Goal: Task Accomplishment & Management: Manage account settings

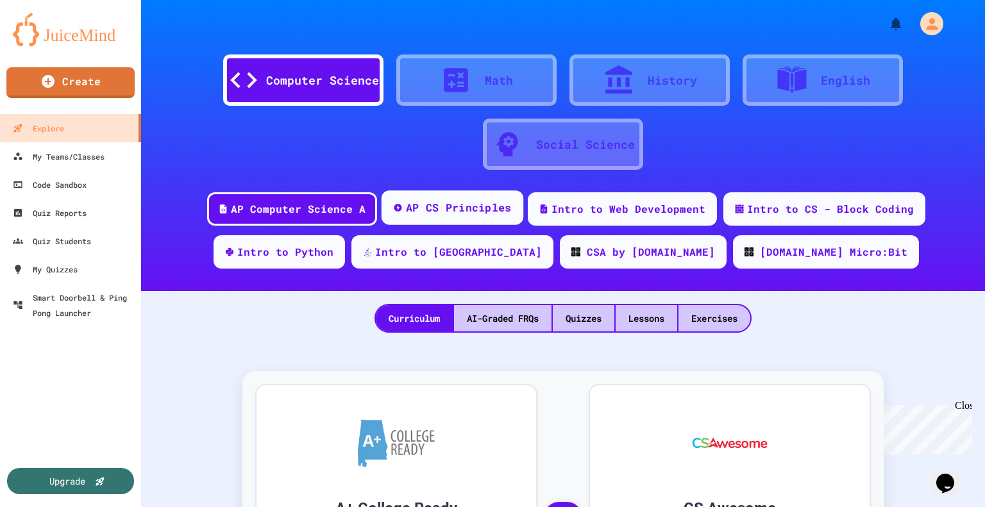
click at [445, 211] on div "AP CS Principles" at bounding box center [459, 208] width 106 height 16
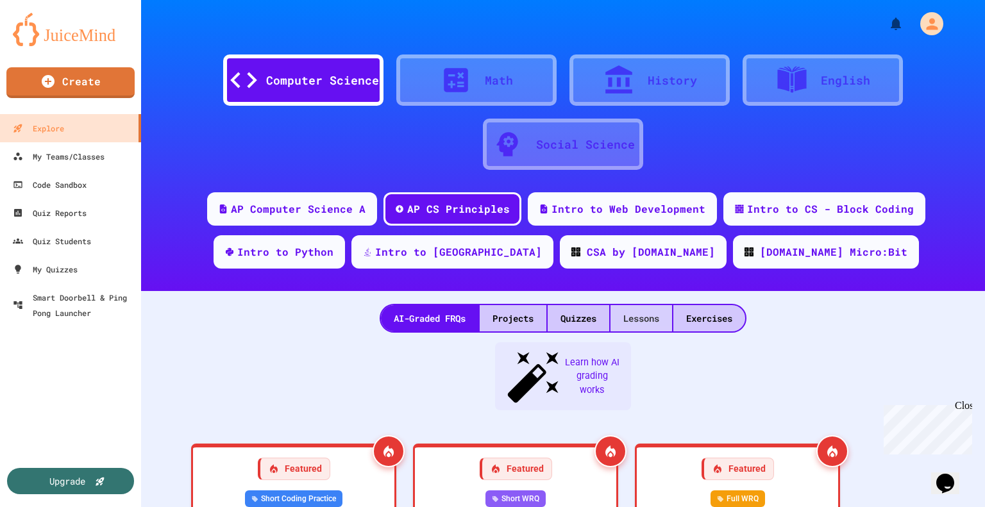
click at [644, 317] on div "Lessons" at bounding box center [641, 318] width 62 height 26
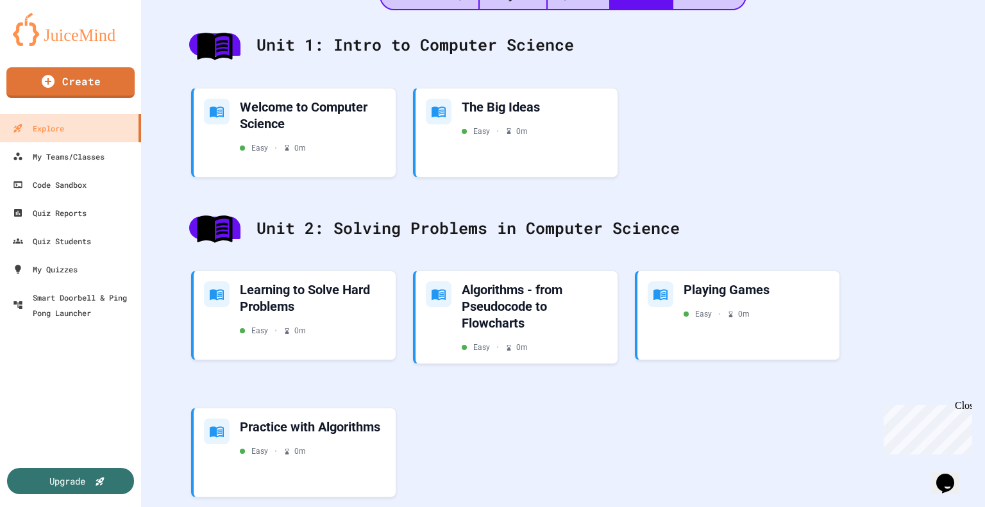
scroll to position [320, 0]
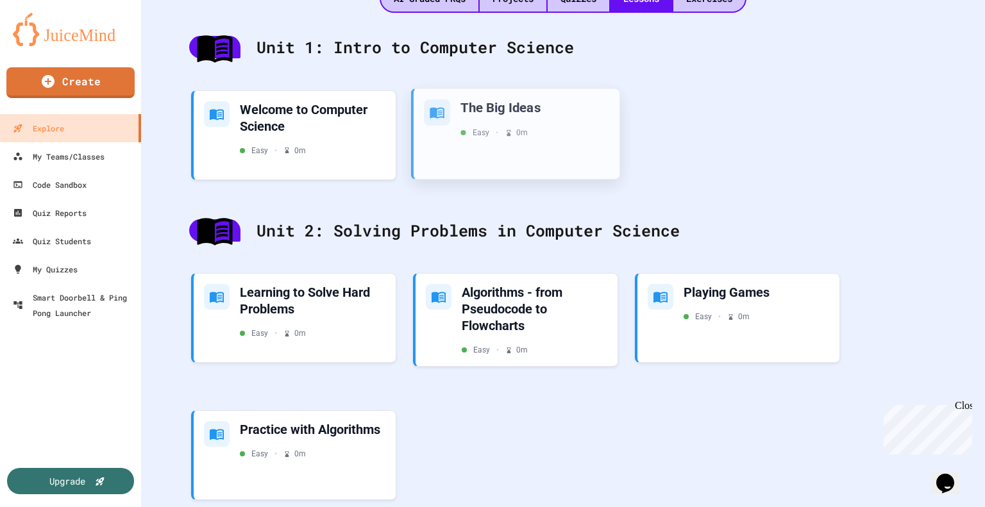
click at [485, 118] on div "The Big Ideas Easy • 0 m" at bounding box center [534, 118] width 149 height 39
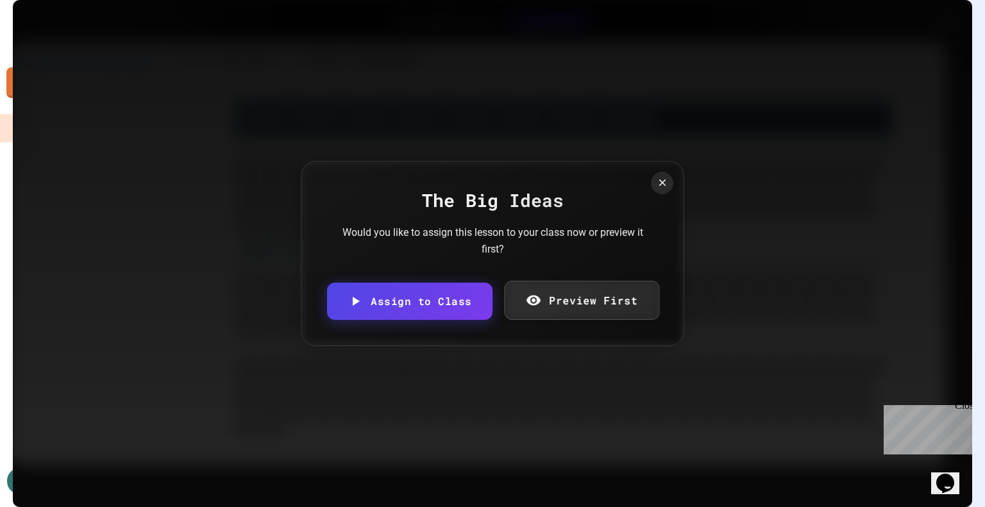
click at [540, 295] on icon at bounding box center [532, 300] width 15 height 16
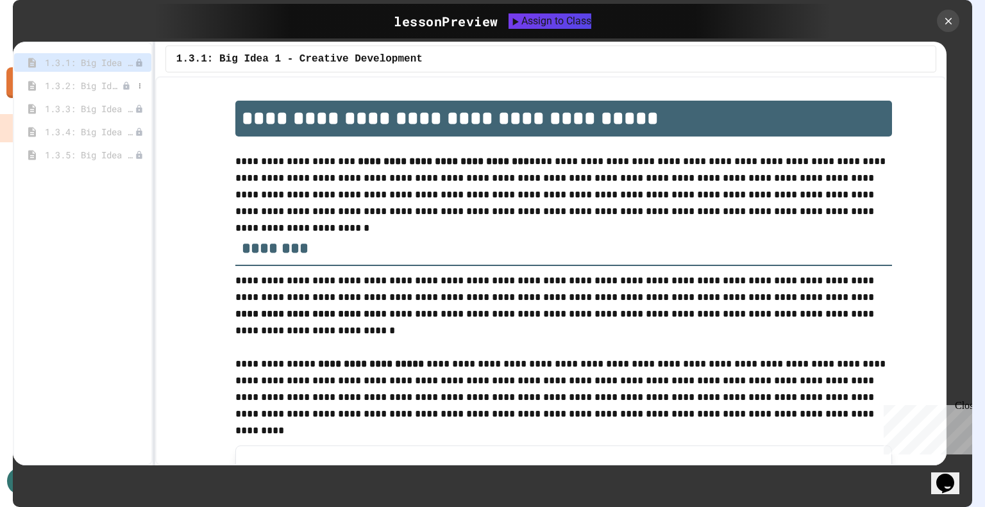
click at [91, 85] on span "1.3.2: Big Idea 2 - Data" at bounding box center [83, 85] width 77 height 13
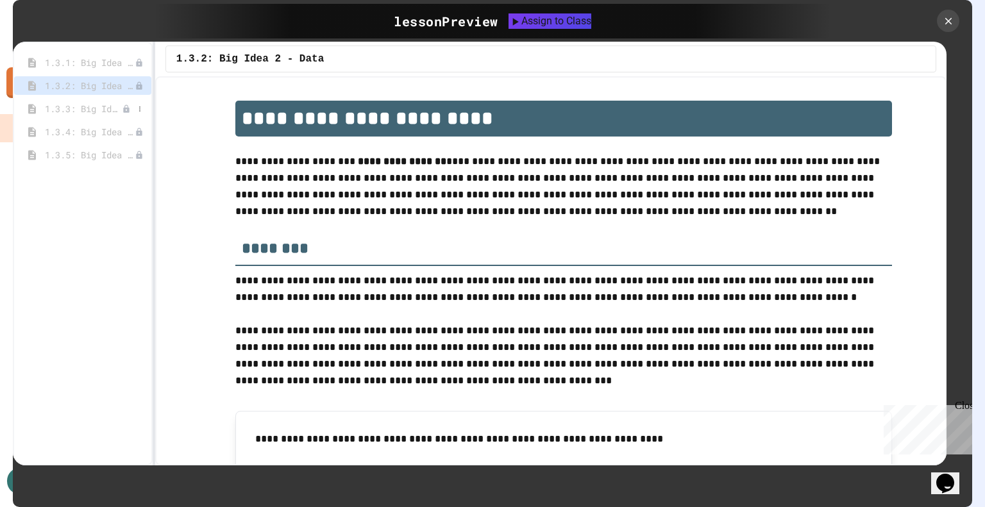
click at [90, 104] on span "1.3.3: Big Idea 3 - Algorithms and Programming" at bounding box center [83, 108] width 77 height 13
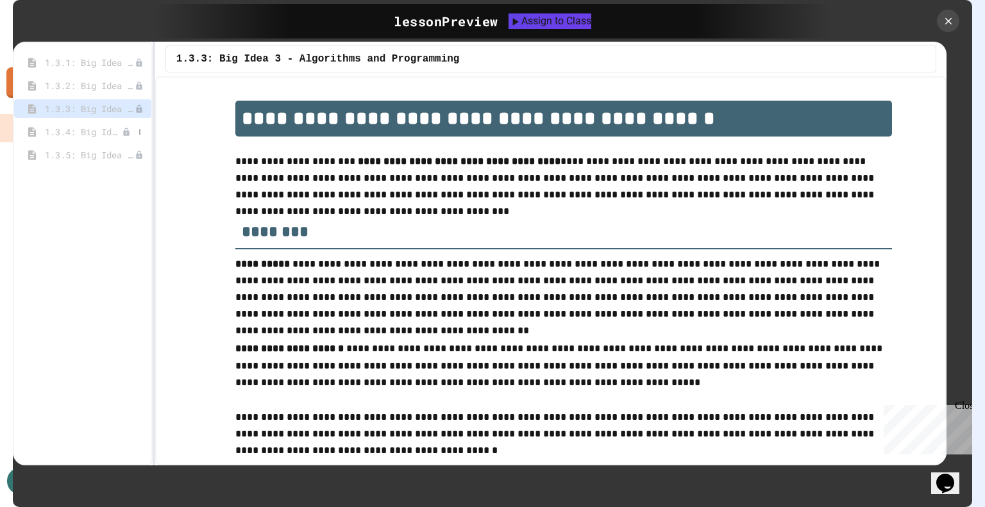
click at [88, 128] on span "1.3.4: Big Idea 4 - Computing Systems and Networks" at bounding box center [83, 131] width 77 height 13
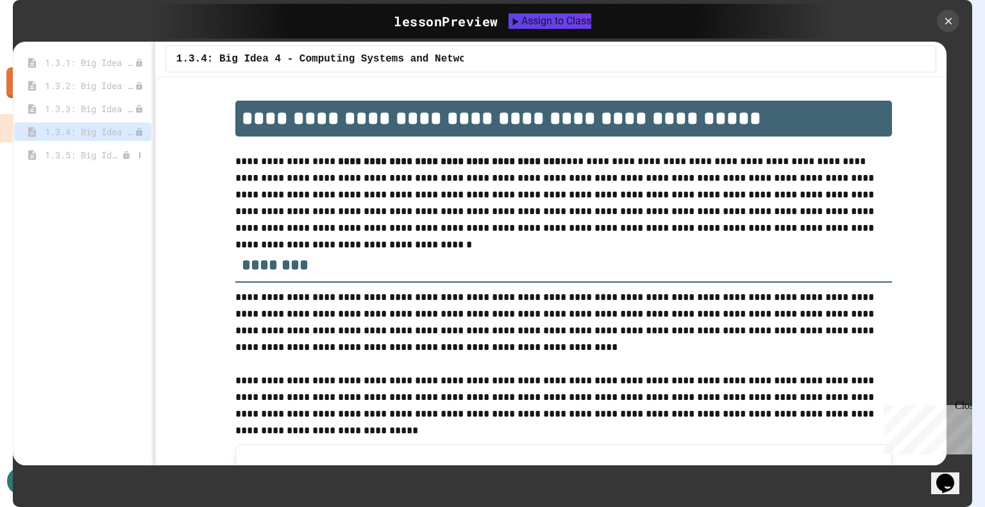
click at [88, 152] on span "1.3.5: Big Idea 5 - Impact of Computing" at bounding box center [83, 154] width 77 height 13
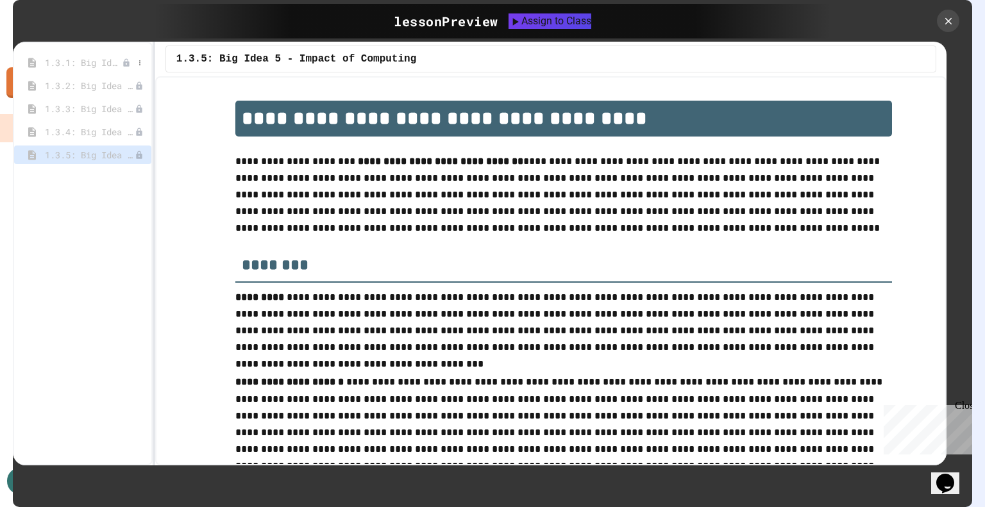
click at [90, 63] on span "1.3.1: Big Idea 1 - Creative Development" at bounding box center [83, 62] width 77 height 13
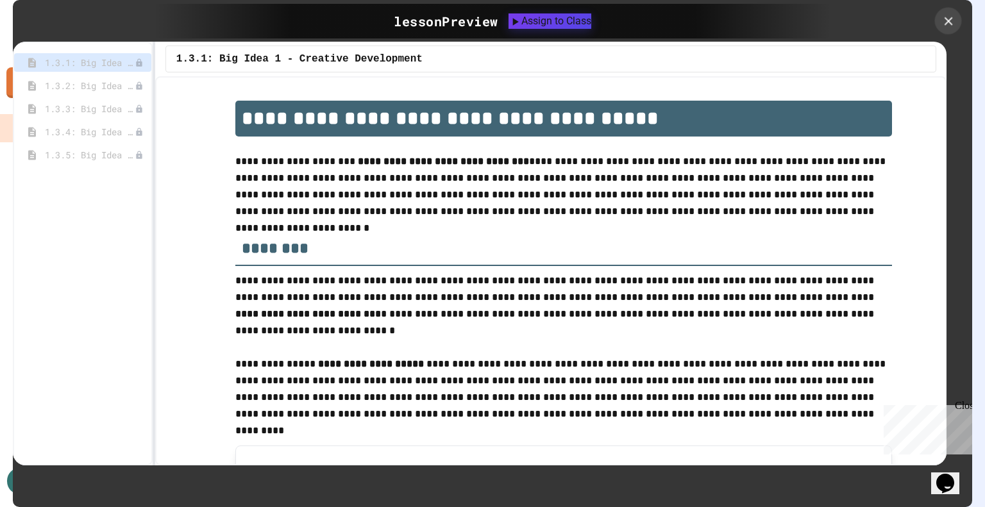
click at [944, 17] on icon at bounding box center [948, 21] width 8 height 8
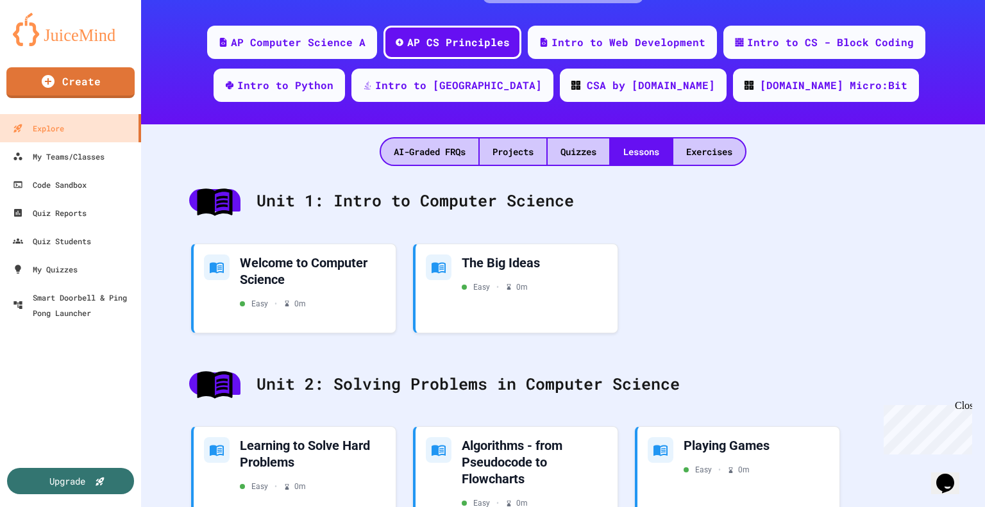
scroll to position [174, 0]
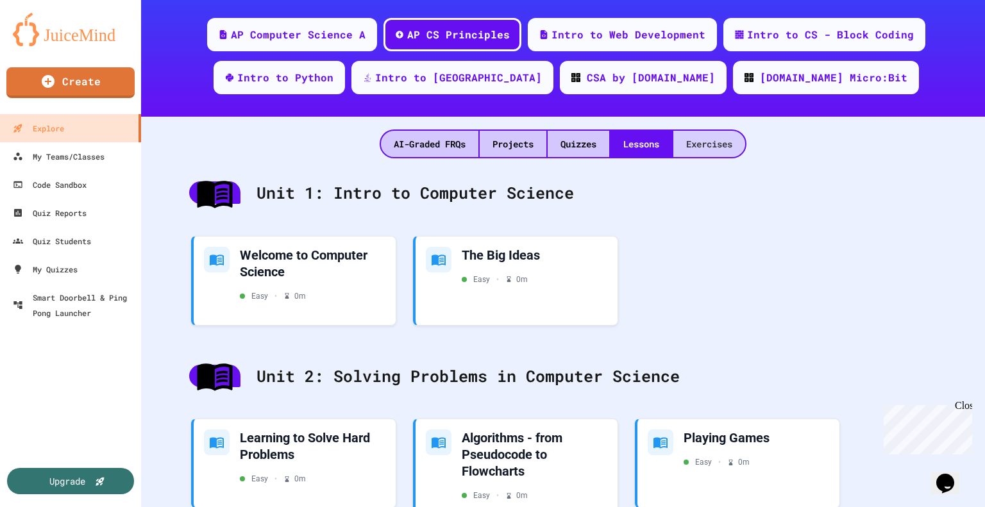
click at [709, 144] on div "Exercises" at bounding box center [709, 144] width 72 height 26
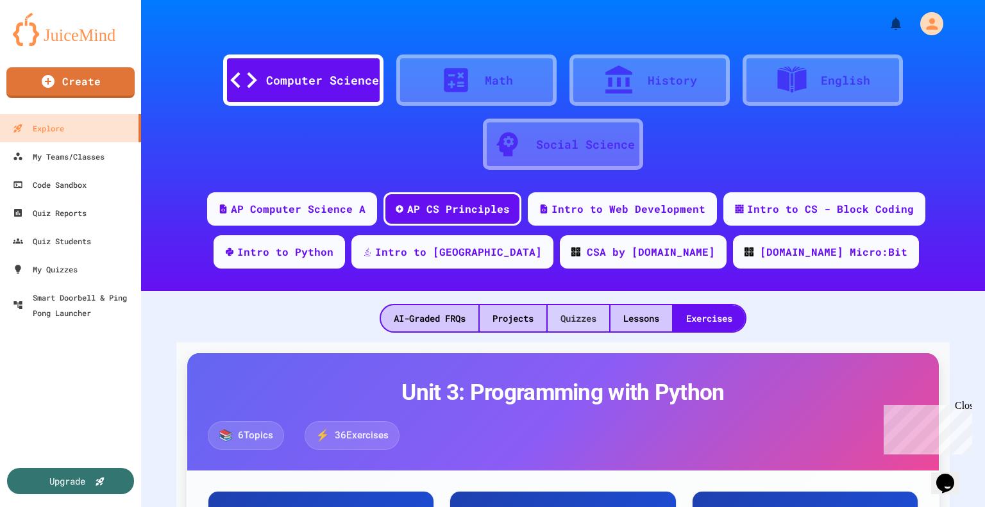
click at [568, 329] on div "Quizzes" at bounding box center [578, 318] width 62 height 26
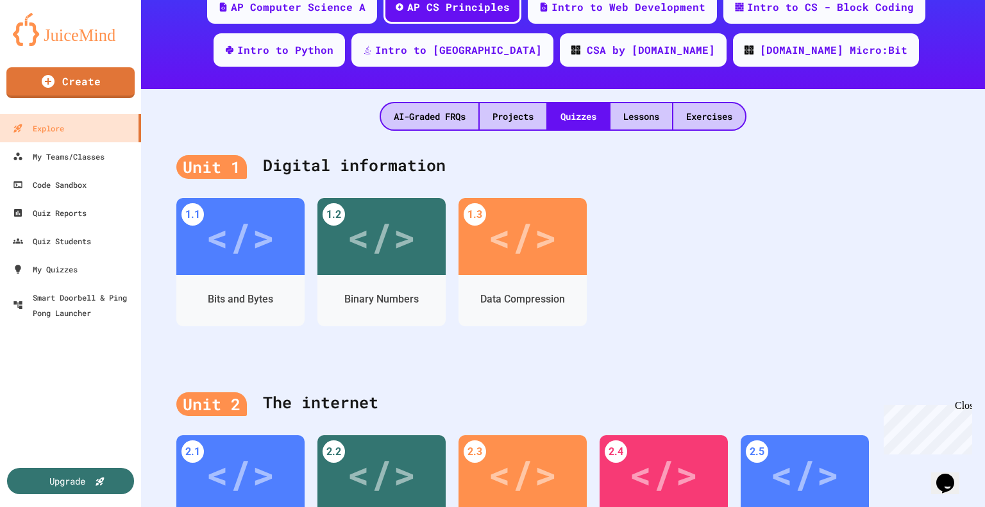
scroll to position [193, 0]
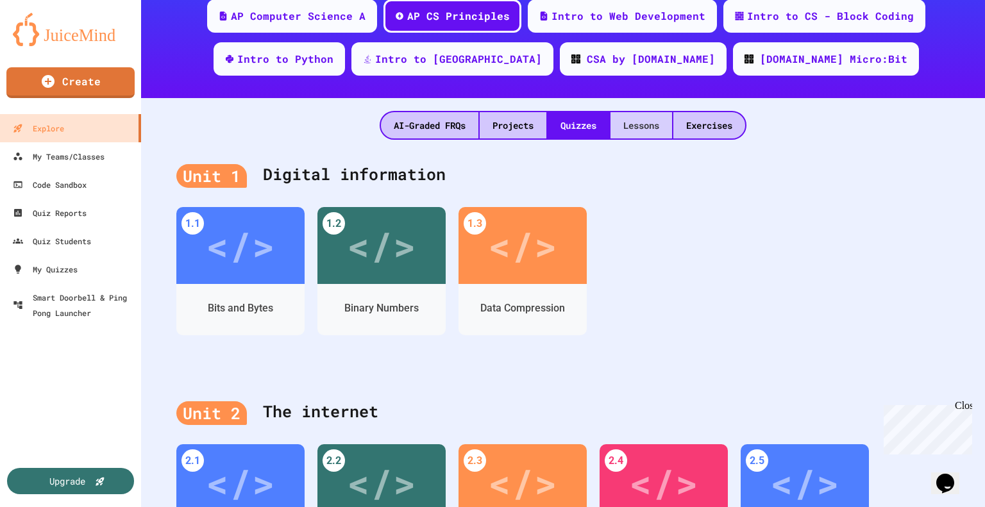
click at [651, 122] on div "Lessons" at bounding box center [641, 125] width 62 height 26
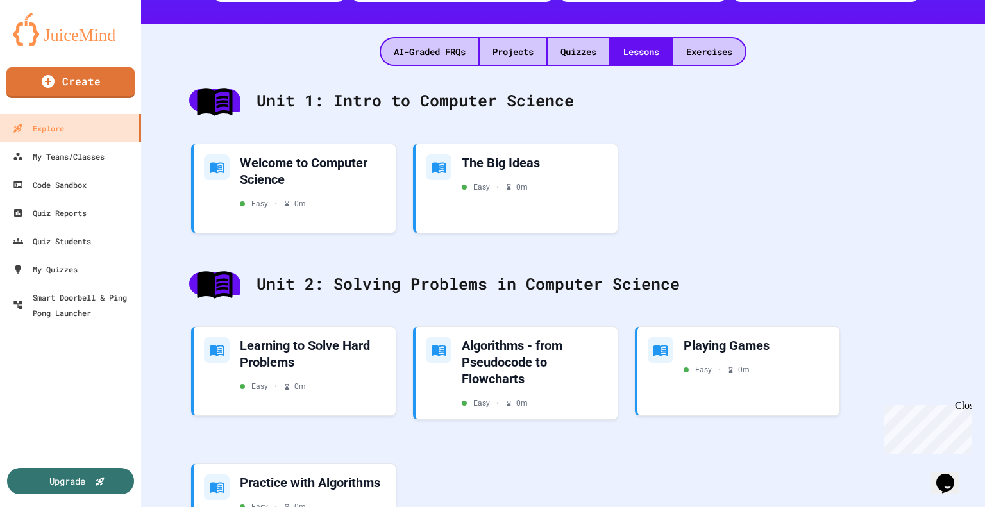
scroll to position [383, 0]
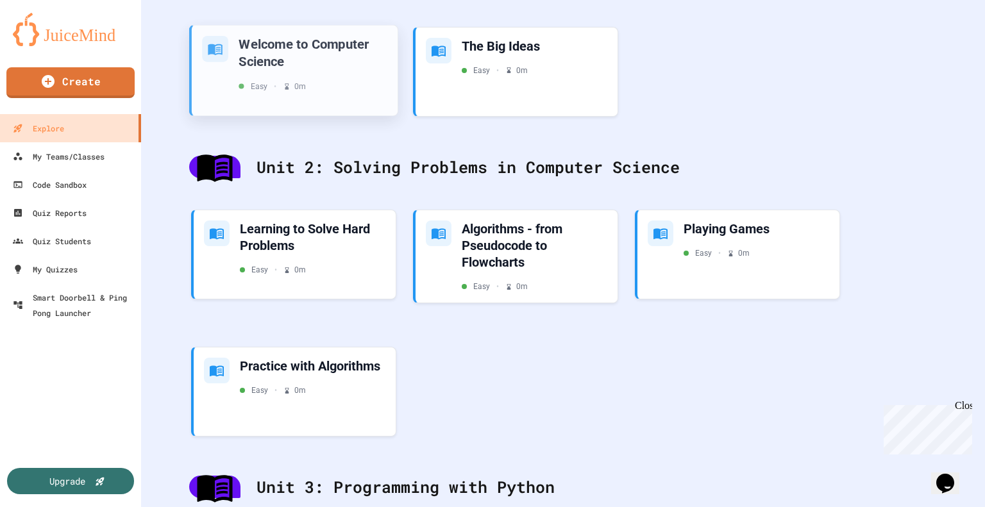
click at [303, 53] on div "Welcome to Computer Science" at bounding box center [312, 52] width 149 height 34
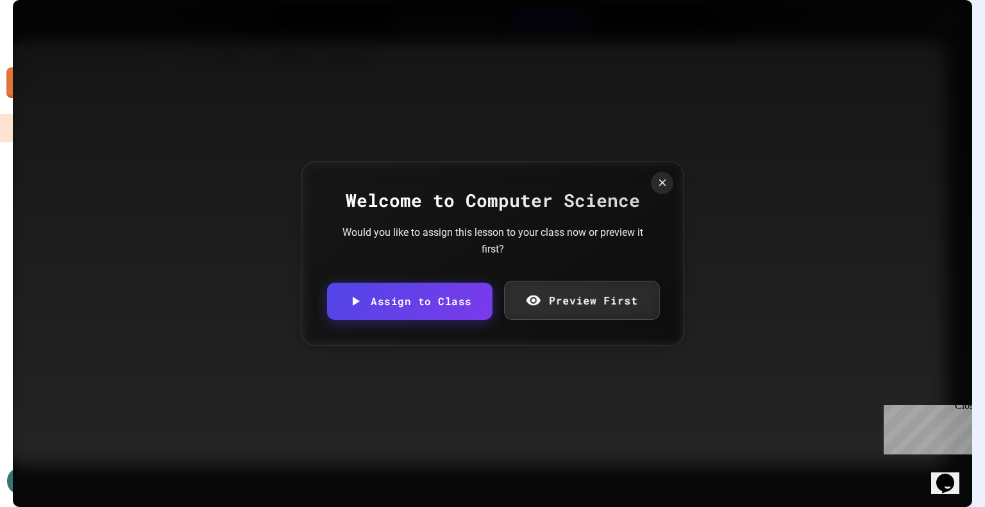
click at [545, 289] on link "Preview First" at bounding box center [581, 300] width 155 height 39
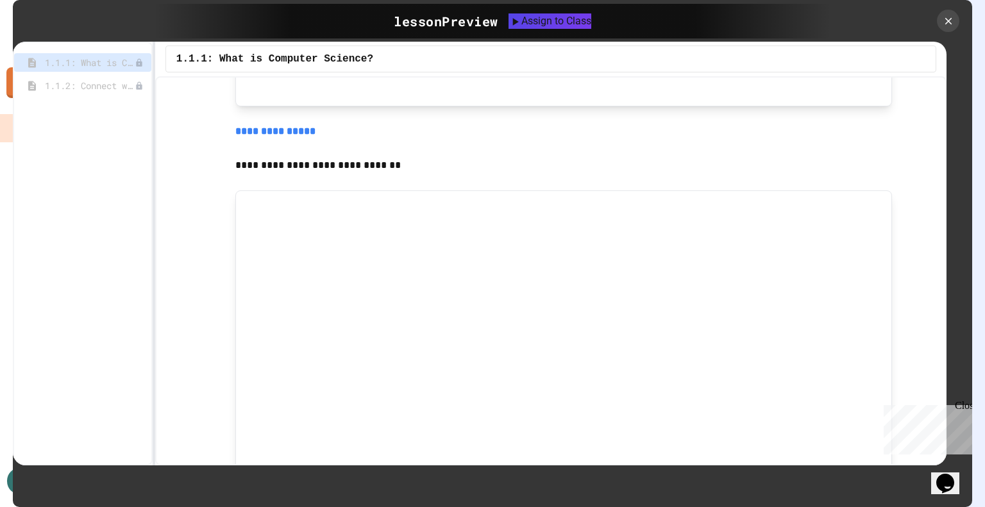
scroll to position [1193, 0]
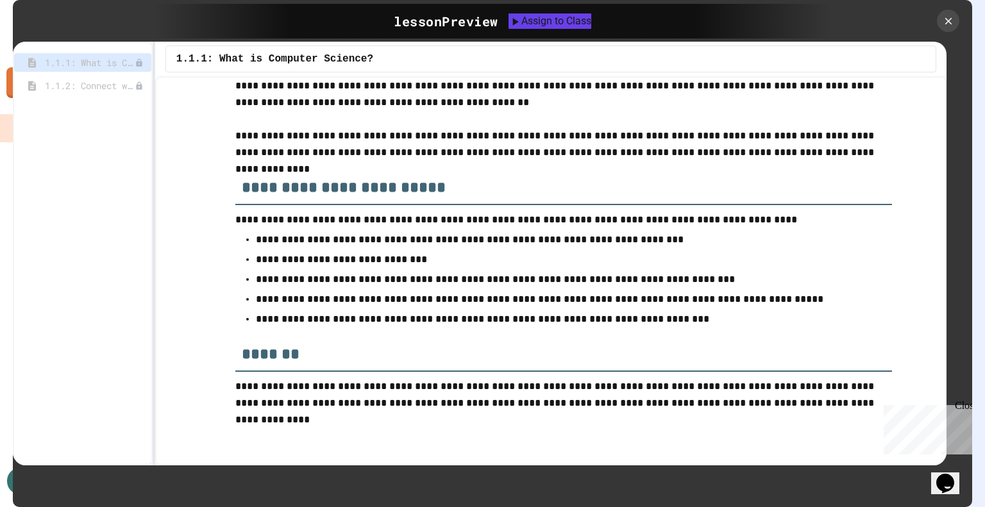
drag, startPoint x: 942, startPoint y: 231, endPoint x: 46, endPoint y: 42, distance: 915.8
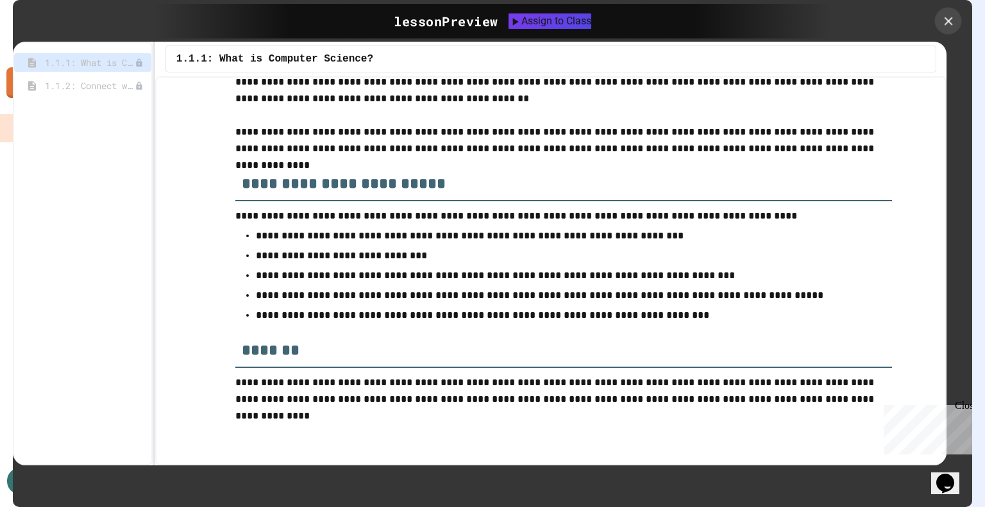
click at [947, 19] on icon at bounding box center [948, 21] width 8 height 8
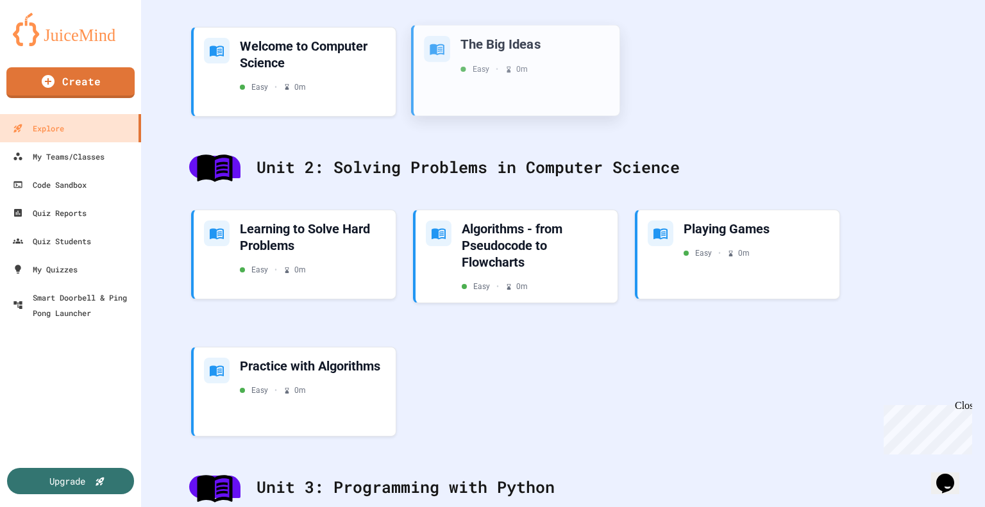
click at [510, 43] on div "The Big Ideas" at bounding box center [534, 43] width 149 height 17
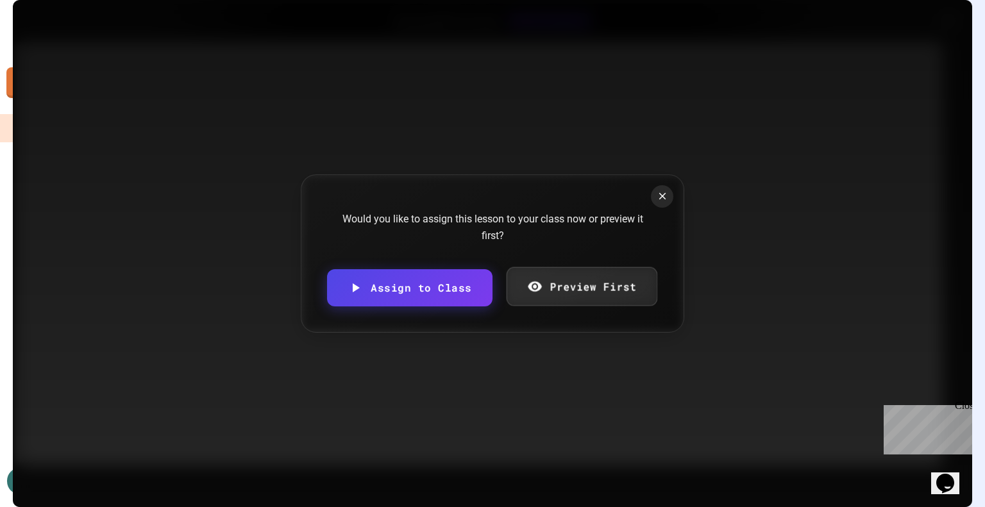
click at [559, 293] on link "Preview First" at bounding box center [581, 286] width 151 height 39
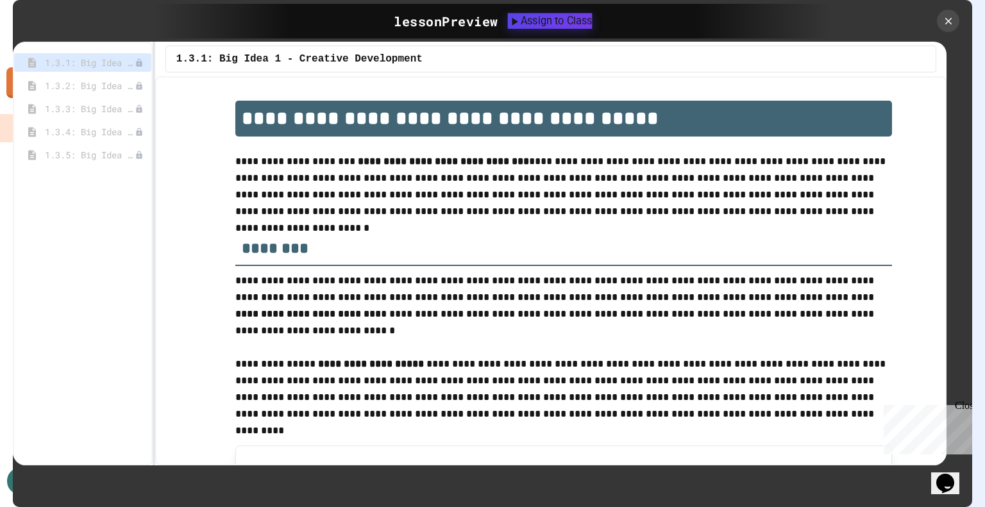
click at [561, 16] on div "Assign to Class" at bounding box center [549, 20] width 85 height 15
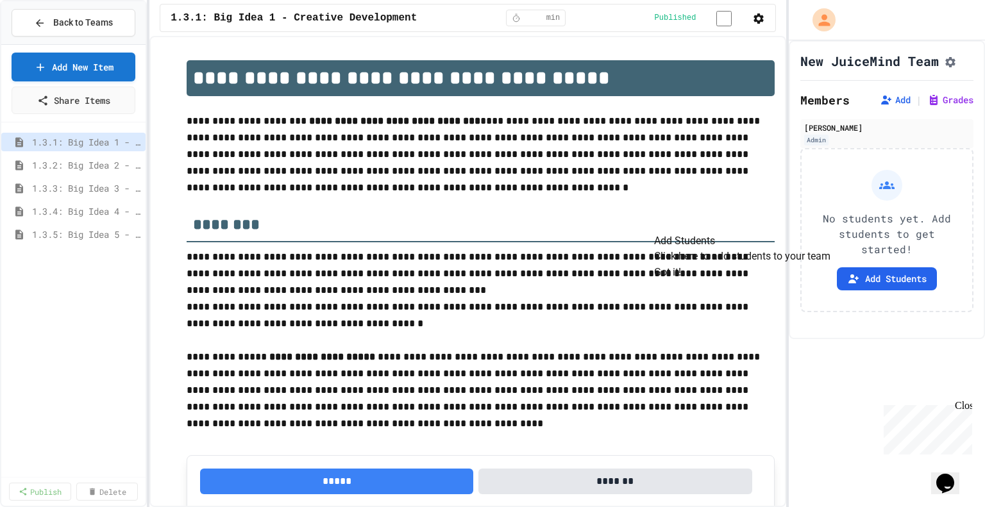
click at [681, 279] on button "Got it!" at bounding box center [667, 271] width 27 height 15
click at [854, 290] on button "Add Students" at bounding box center [886, 278] width 100 height 23
